Goal: Transaction & Acquisition: Purchase product/service

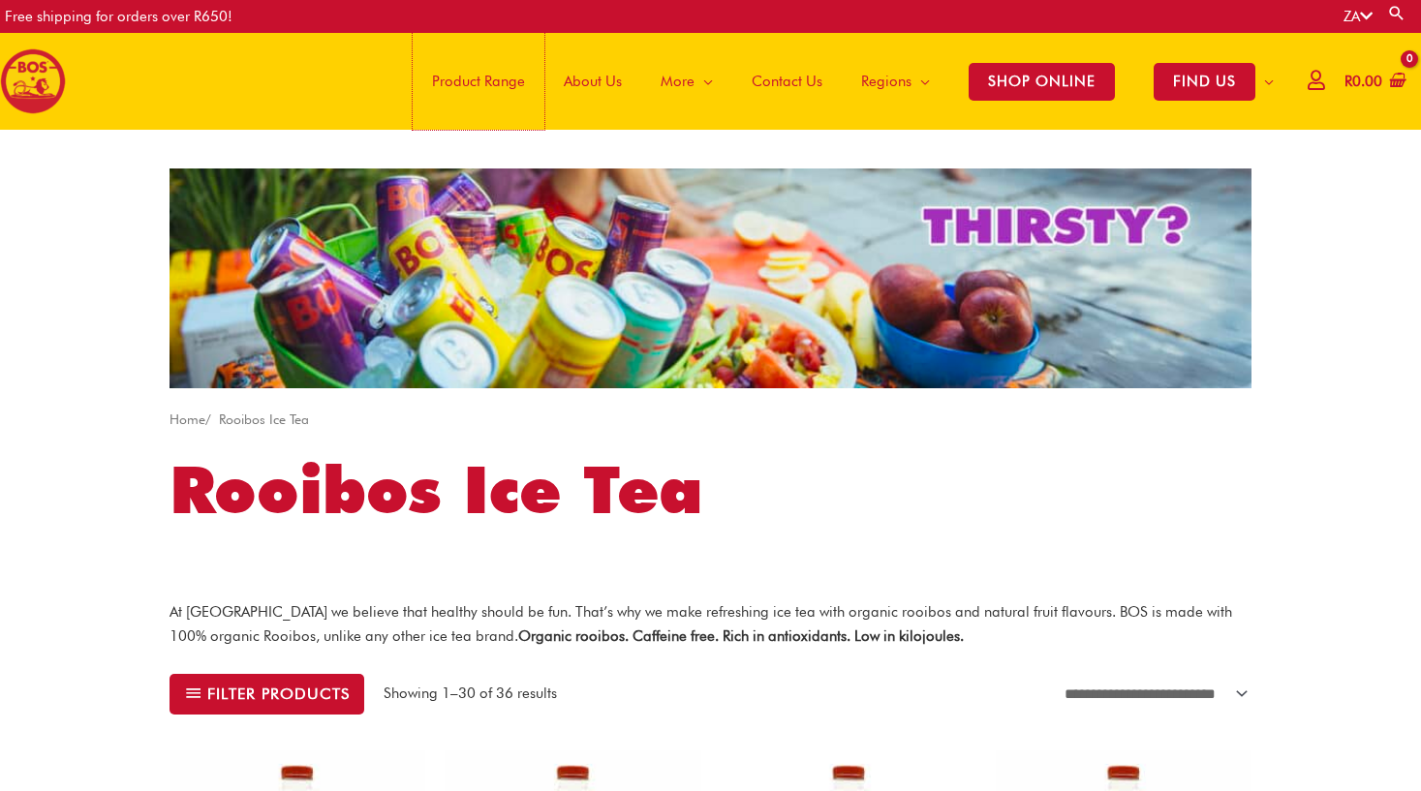
click at [486, 80] on span "Product Range" at bounding box center [478, 81] width 93 height 58
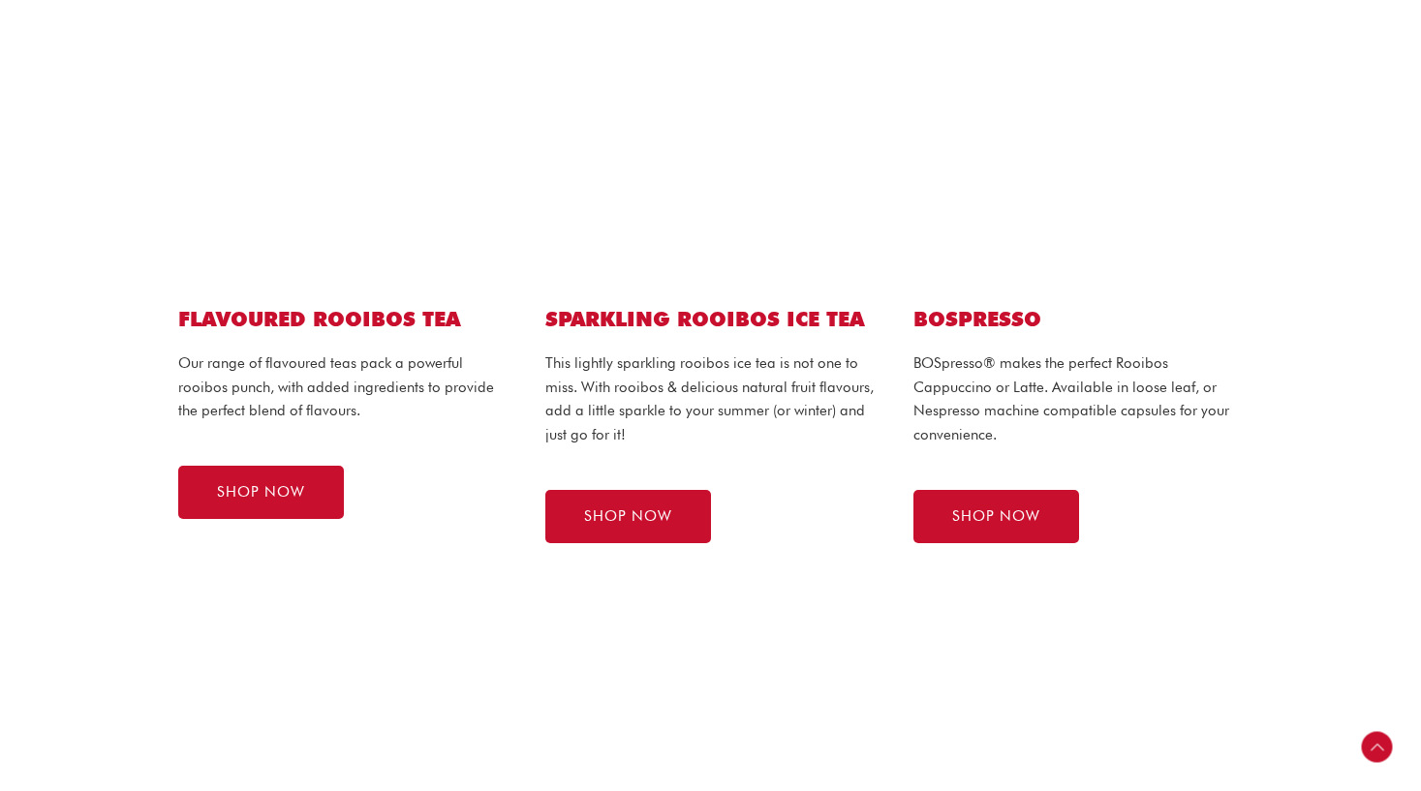
scroll to position [1123, 0]
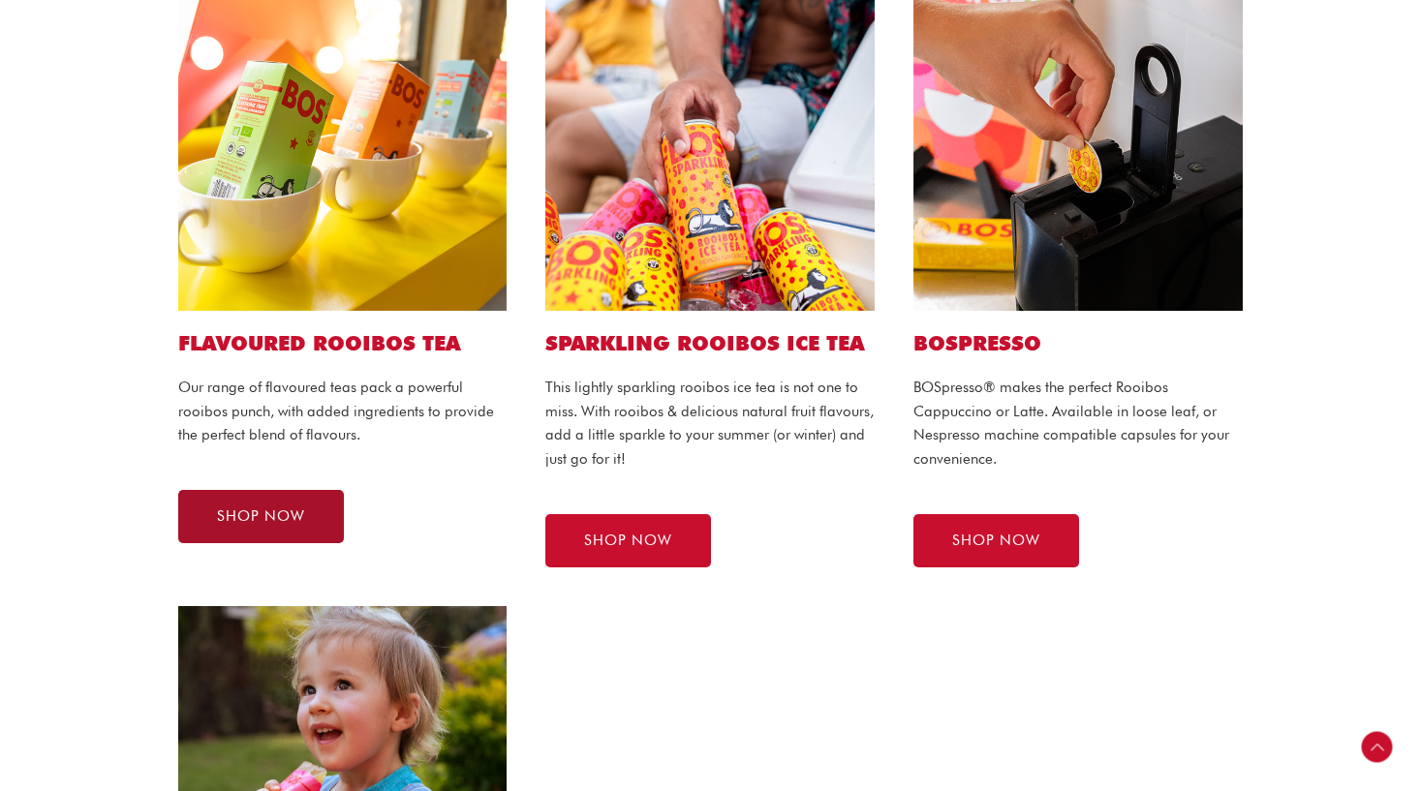
click at [280, 515] on span "SHOP NOW" at bounding box center [261, 516] width 88 height 15
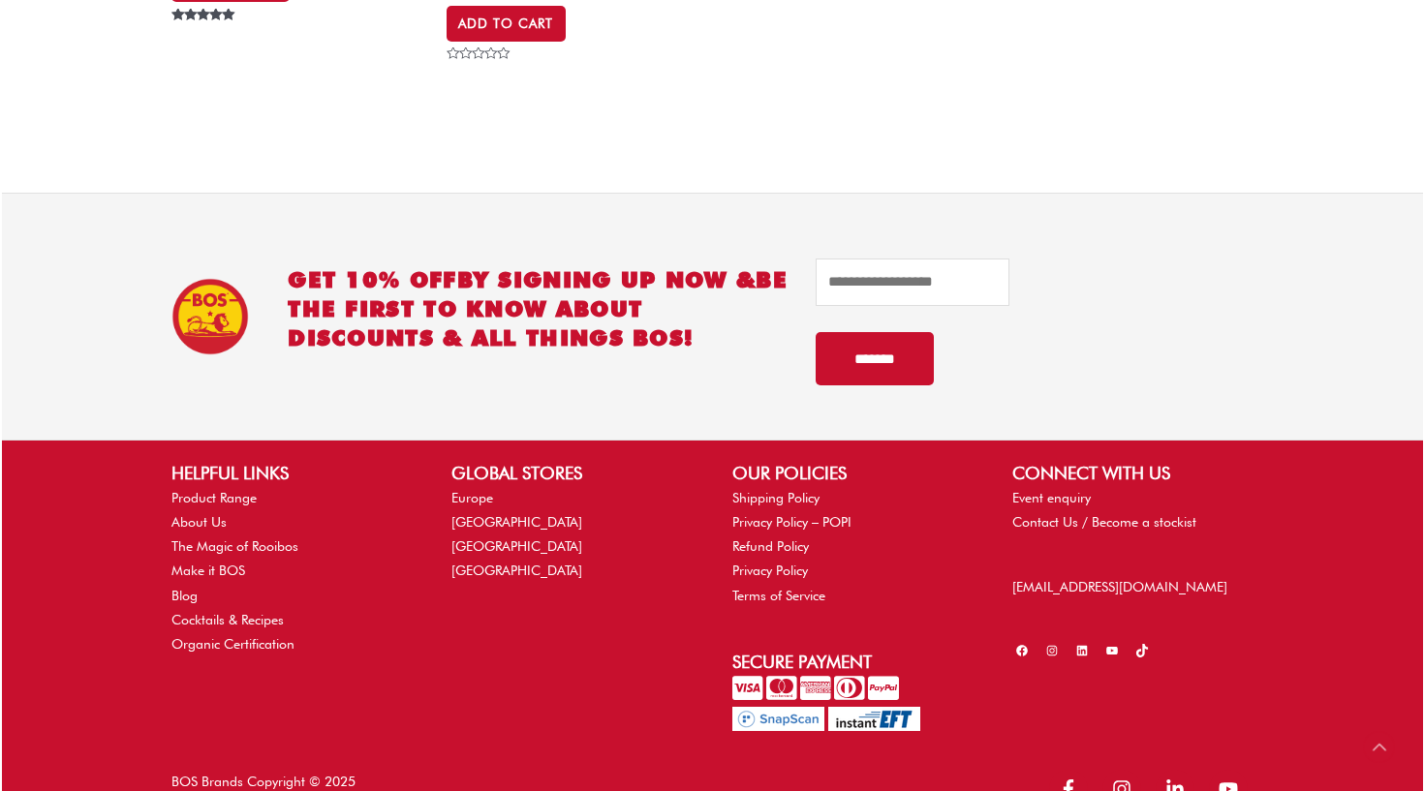
scroll to position [1710, 0]
